Goal: Entertainment & Leisure: Consume media (video, audio)

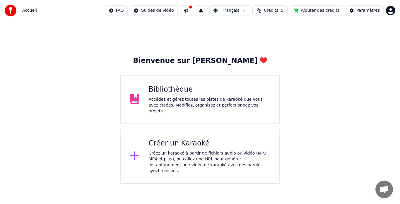
click at [179, 88] on div "Bibliothèque" at bounding box center [208, 89] width 121 height 9
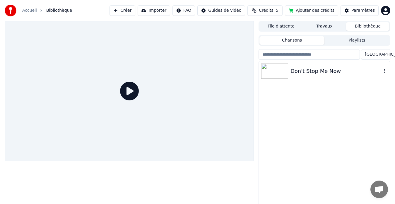
click at [301, 69] on div "Don't Stop Me Now" at bounding box center [335, 71] width 91 height 8
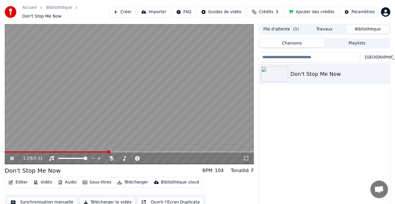
click at [10, 157] on icon at bounding box center [15, 158] width 13 height 5
